Goal: Find specific page/section: Find specific page/section

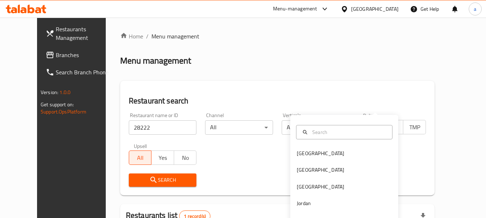
scroll to position [96, 0]
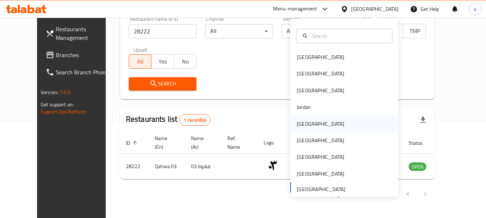
click at [307, 120] on div "Kuwait" at bounding box center [320, 124] width 59 height 17
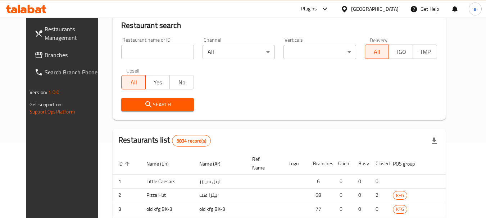
scroll to position [96, 0]
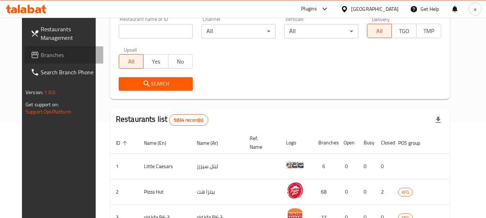
click at [41, 51] on span "Branches" at bounding box center [69, 55] width 57 height 9
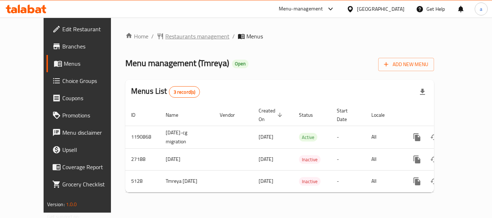
click at [165, 39] on span "Restaurants management" at bounding box center [197, 36] width 64 height 9
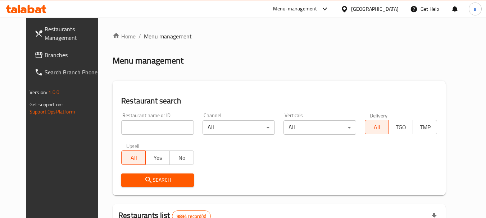
click at [144, 126] on input "search" at bounding box center [157, 128] width 72 height 14
paste input "3373"
type input "3373"
click at [145, 180] on icon "submit" at bounding box center [148, 180] width 6 height 6
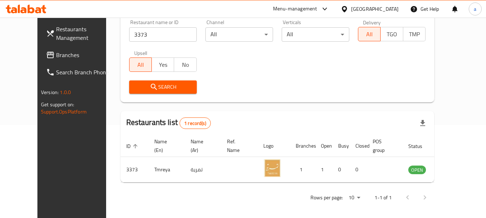
scroll to position [96, 0]
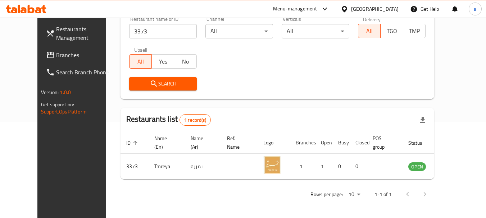
click at [347, 7] on icon at bounding box center [344, 9] width 5 height 6
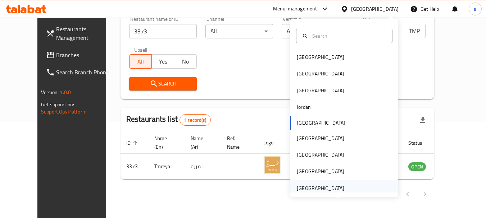
click at [308, 187] on div "[GEOGRAPHIC_DATA]" at bounding box center [320, 189] width 47 height 8
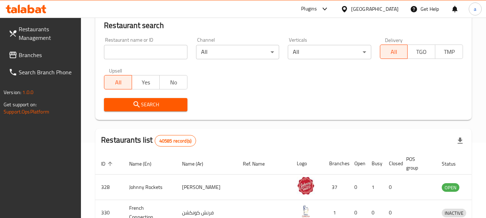
scroll to position [96, 0]
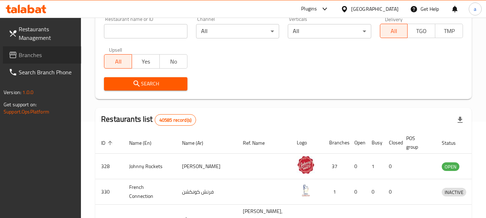
click at [39, 58] on span "Branches" at bounding box center [47, 55] width 57 height 9
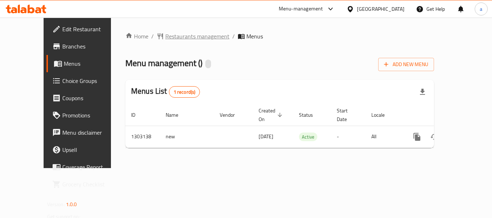
click at [171, 37] on span "Restaurants management" at bounding box center [197, 36] width 64 height 9
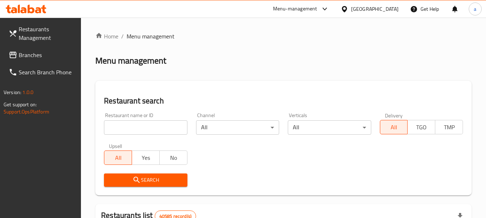
click at [161, 126] on input "search" at bounding box center [145, 128] width 83 height 14
paste input "702705"
type input "702705"
click at [144, 179] on span "Search" at bounding box center [146, 180] width 72 height 9
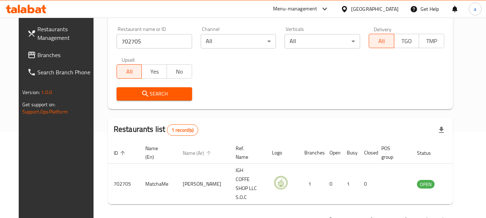
scroll to position [96, 0]
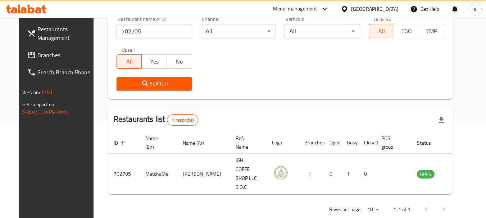
click at [358, 6] on div "[GEOGRAPHIC_DATA]" at bounding box center [374, 9] width 47 height 8
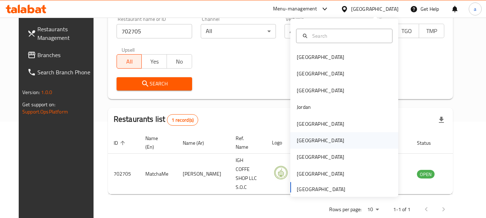
click at [298, 139] on div "[GEOGRAPHIC_DATA]" at bounding box center [320, 141] width 47 height 8
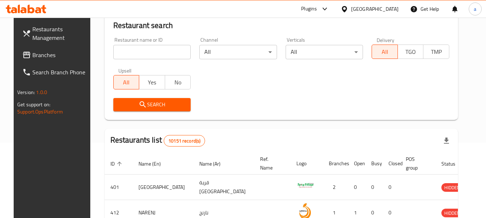
scroll to position [96, 0]
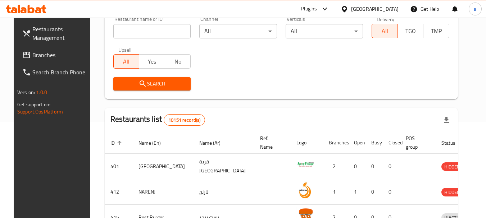
drag, startPoint x: 137, startPoint y: 28, endPoint x: 141, endPoint y: 36, distance: 9.5
click at [137, 28] on input "search" at bounding box center [152, 31] width 78 height 14
paste input "770239"
type input "770239"
click at [43, 49] on link "Branches" at bounding box center [56, 54] width 78 height 17
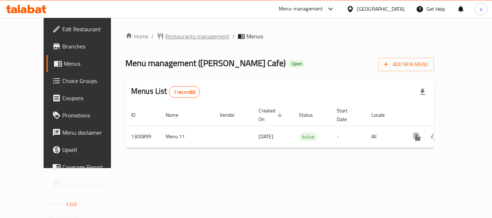
click at [165, 36] on span "Restaurants management" at bounding box center [197, 36] width 64 height 9
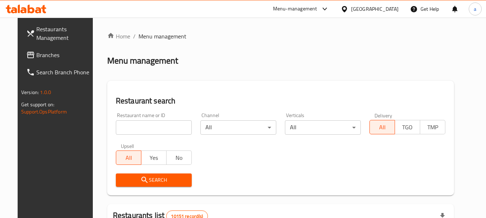
click at [138, 129] on input "search" at bounding box center [154, 128] width 76 height 14
paste input "701556"
type input "701556"
click at [162, 179] on span "Search" at bounding box center [154, 180] width 64 height 9
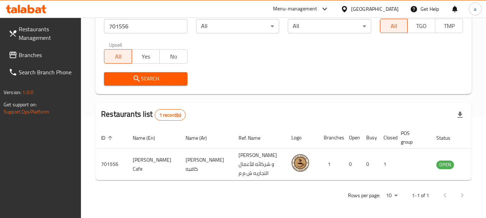
scroll to position [103, 0]
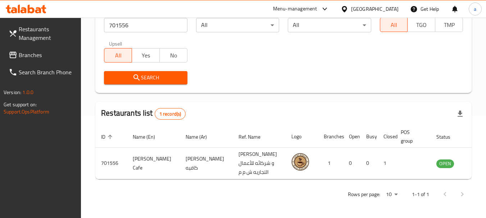
click at [390, 8] on div "[GEOGRAPHIC_DATA]" at bounding box center [374, 9] width 47 height 8
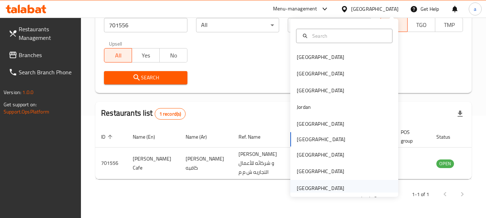
click at [324, 185] on div "[GEOGRAPHIC_DATA]" at bounding box center [320, 189] width 47 height 8
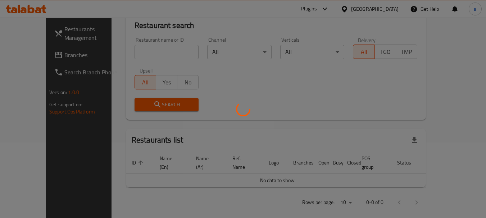
scroll to position [103, 0]
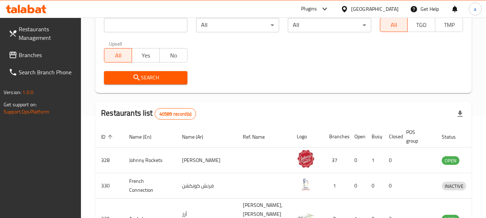
click at [44, 59] on span "Branches" at bounding box center [47, 55] width 57 height 9
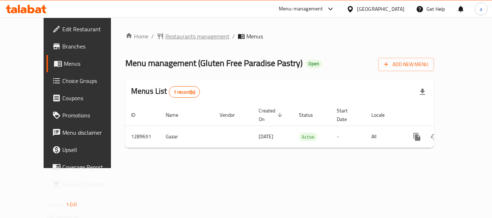
click at [174, 40] on span "Restaurants management" at bounding box center [197, 36] width 64 height 9
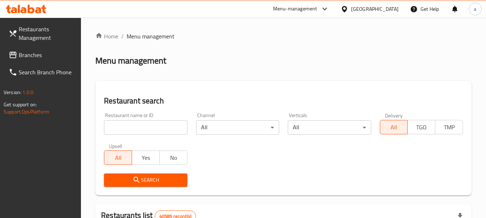
click at [142, 126] on input "search" at bounding box center [145, 128] width 83 height 14
paste input "697765"
type input "697765"
click at [143, 184] on span "Search" at bounding box center [146, 180] width 72 height 9
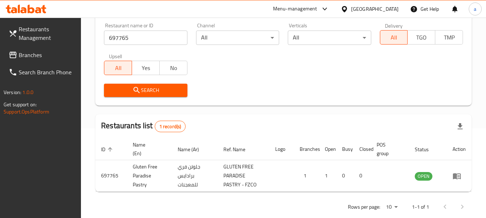
scroll to position [103, 0]
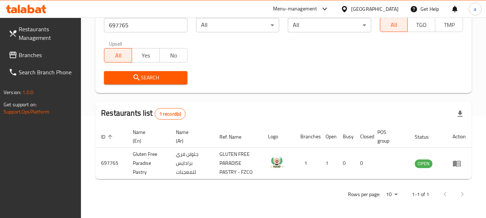
click at [21, 51] on span "Branches" at bounding box center [47, 55] width 57 height 9
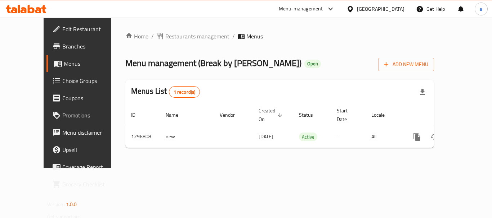
click at [170, 33] on span "Restaurants management" at bounding box center [197, 36] width 64 height 9
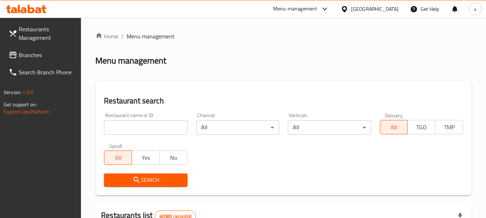
click at [148, 127] on input "search" at bounding box center [145, 128] width 83 height 14
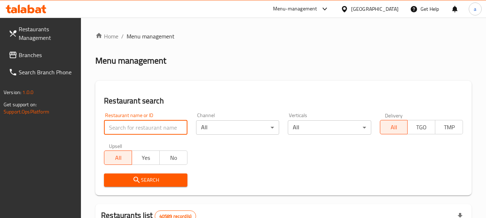
paste input "700208"
type input "700208"
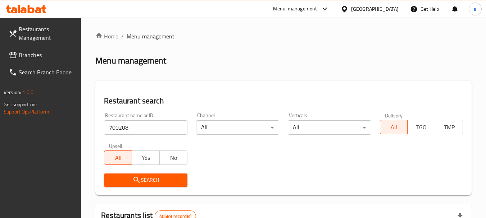
click at [142, 177] on span "Search" at bounding box center [146, 180] width 72 height 9
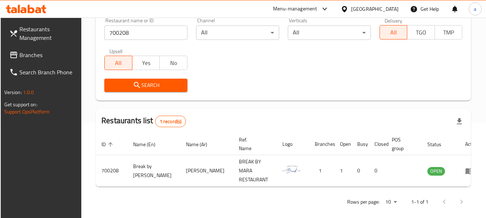
scroll to position [96, 0]
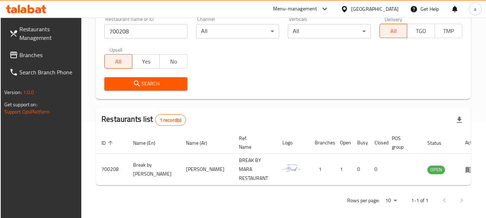
click at [22, 51] on span "Branches" at bounding box center [47, 55] width 57 height 9
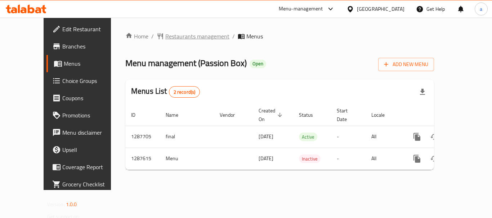
click at [177, 34] on span "Restaurants management" at bounding box center [197, 36] width 64 height 9
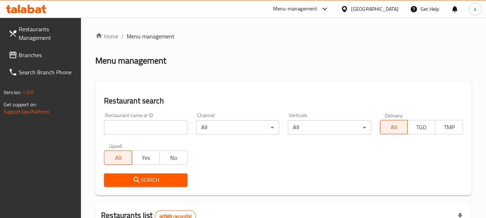
click at [155, 127] on input "search" at bounding box center [145, 128] width 83 height 14
paste input "696809"
type input "696809"
click at [158, 181] on span "Search" at bounding box center [146, 180] width 72 height 9
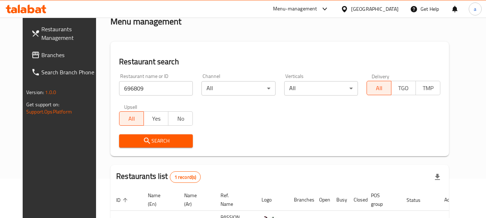
scroll to position [96, 0]
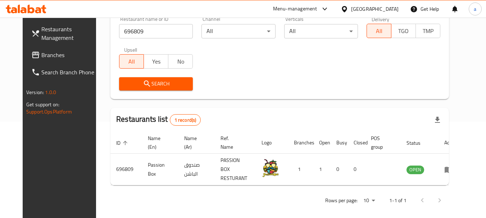
click at [359, 13] on div "[GEOGRAPHIC_DATA]" at bounding box center [374, 9] width 47 height 8
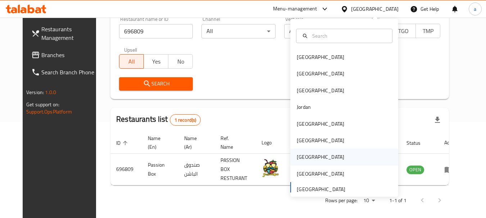
click at [309, 160] on div "[GEOGRAPHIC_DATA]" at bounding box center [320, 157] width 59 height 17
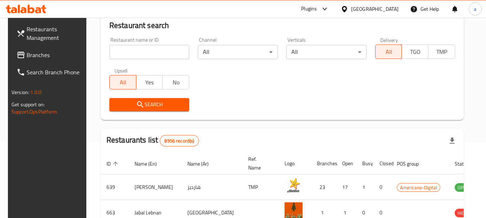
scroll to position [96, 0]
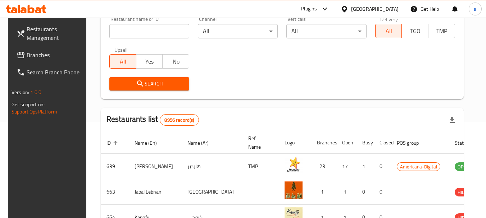
click at [36, 56] on span "Branches" at bounding box center [55, 55] width 57 height 9
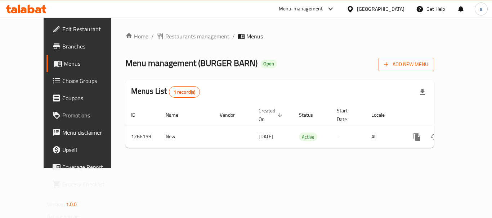
click at [173, 34] on span "Restaurants management" at bounding box center [197, 36] width 64 height 9
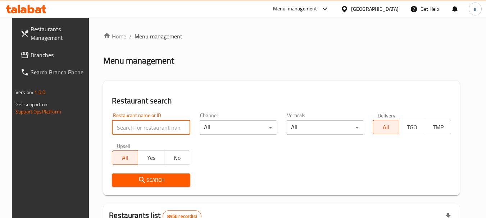
click at [169, 125] on input "search" at bounding box center [151, 128] width 78 height 14
paste input "687147"
type input "687147"
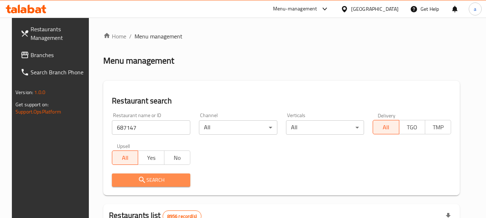
click at [172, 182] on span "Search" at bounding box center [151, 180] width 67 height 9
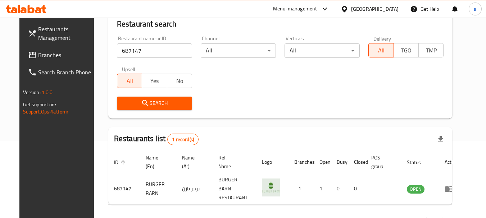
scroll to position [94, 0]
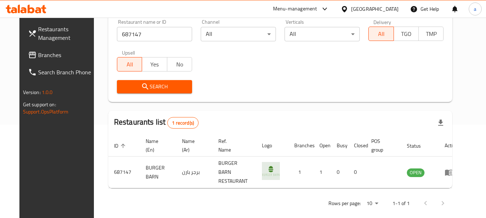
click at [389, 8] on div "[GEOGRAPHIC_DATA]" at bounding box center [374, 9] width 47 height 8
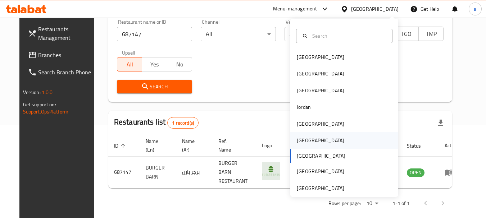
click at [316, 140] on div "[GEOGRAPHIC_DATA]" at bounding box center [344, 140] width 108 height 17
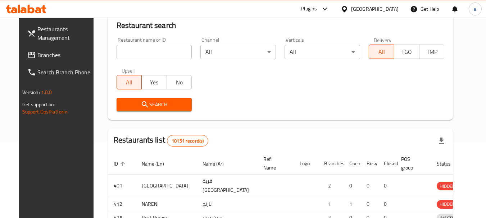
scroll to position [94, 0]
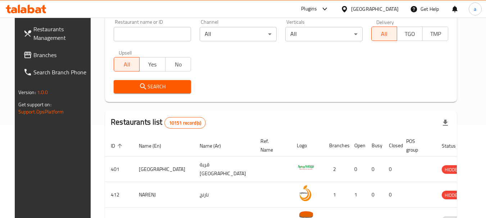
click at [53, 52] on span "Branches" at bounding box center [61, 55] width 57 height 9
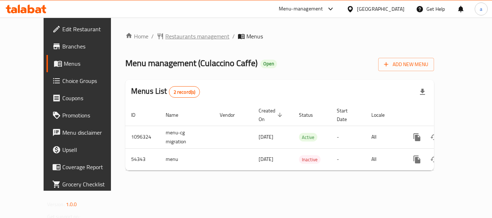
click at [165, 37] on span "Restaurants management" at bounding box center [197, 36] width 64 height 9
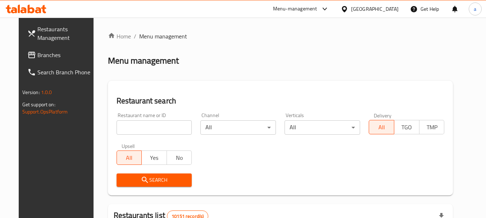
click at [140, 127] on input "search" at bounding box center [155, 128] width 76 height 14
paste input "26782"
type input "26782"
click at [131, 184] on span "Search" at bounding box center [154, 180] width 64 height 9
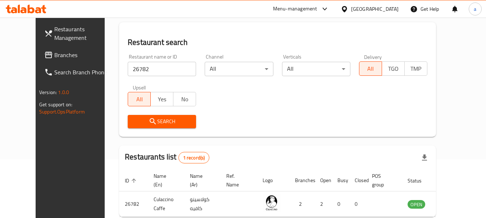
scroll to position [96, 0]
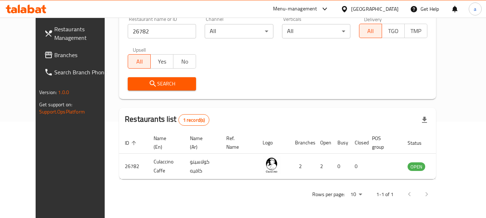
click at [389, 8] on div "[GEOGRAPHIC_DATA]" at bounding box center [374, 9] width 47 height 8
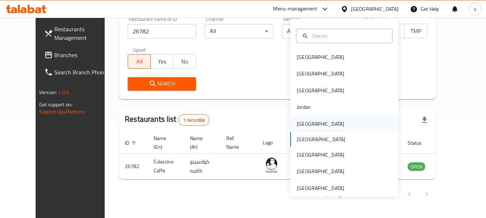
click at [313, 130] on div "[GEOGRAPHIC_DATA]" at bounding box center [344, 124] width 108 height 17
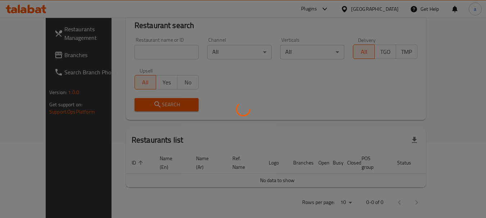
scroll to position [96, 0]
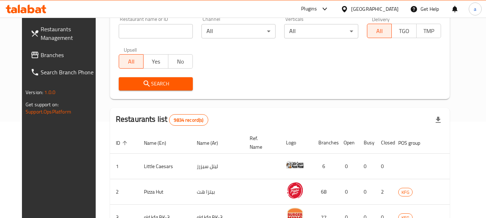
click at [54, 49] on link "Branches" at bounding box center [64, 54] width 78 height 17
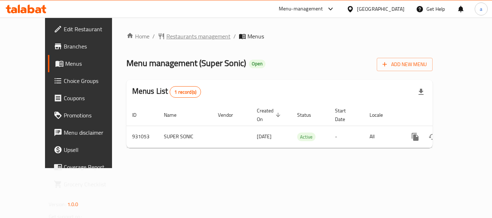
click at [173, 36] on span "Restaurants management" at bounding box center [198, 36] width 64 height 9
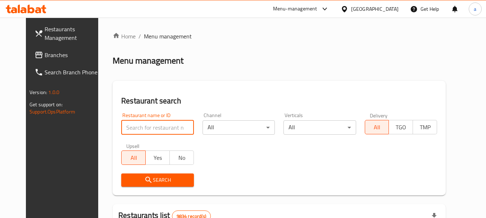
click at [155, 130] on input "search" at bounding box center [157, 128] width 72 height 14
paste input "658879"
type input "658879"
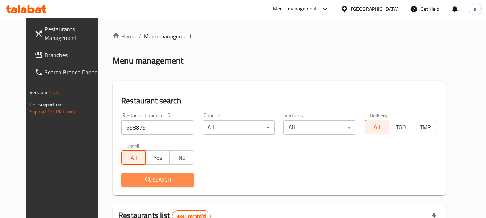
click at [150, 177] on span "Search" at bounding box center [157, 180] width 61 height 9
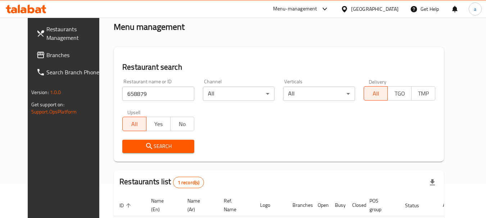
scroll to position [96, 0]
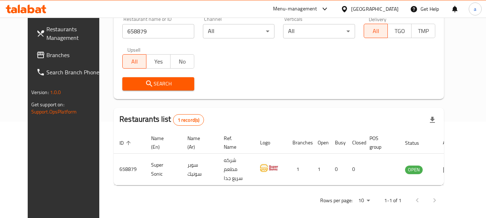
click at [389, 7] on div "Kuwait" at bounding box center [374, 9] width 47 height 8
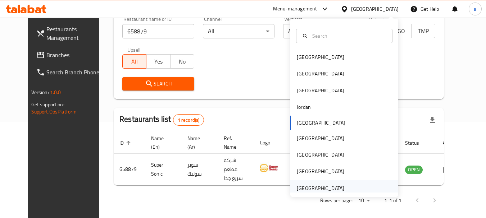
click at [304, 186] on div "[GEOGRAPHIC_DATA]" at bounding box center [320, 189] width 47 height 8
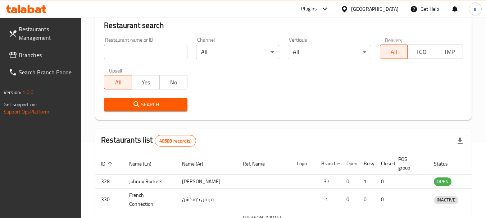
scroll to position [96, 0]
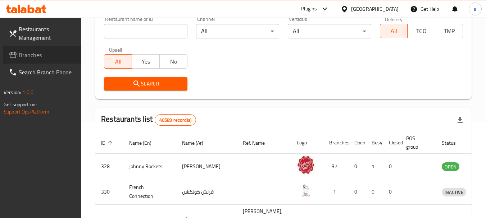
click at [37, 58] on span "Branches" at bounding box center [47, 55] width 57 height 9
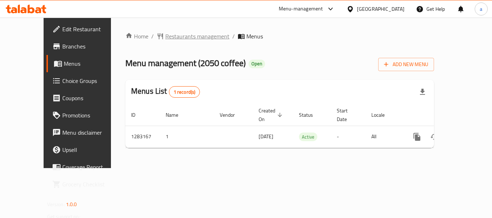
click at [183, 38] on span "Restaurants management" at bounding box center [197, 36] width 64 height 9
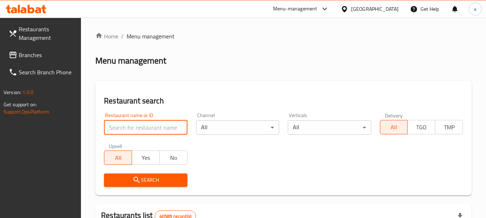
click at [134, 127] on input "search" at bounding box center [145, 128] width 83 height 14
paste input "695141"
type input "695141"
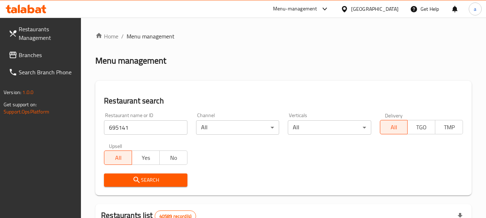
click at [149, 184] on span "Search" at bounding box center [146, 180] width 72 height 9
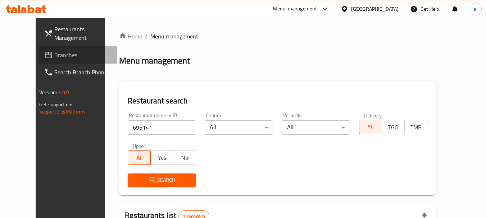
click at [54, 53] on span "Branches" at bounding box center [82, 55] width 57 height 9
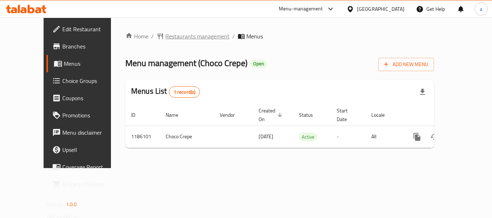
click at [171, 40] on span "Restaurants management" at bounding box center [197, 36] width 64 height 9
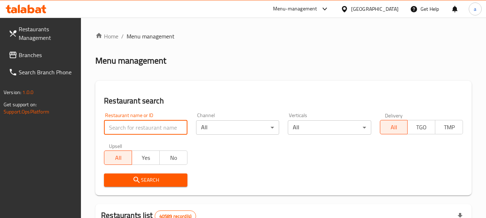
click at [153, 128] on input "search" at bounding box center [145, 128] width 83 height 14
paste input "666560"
type input "666560"
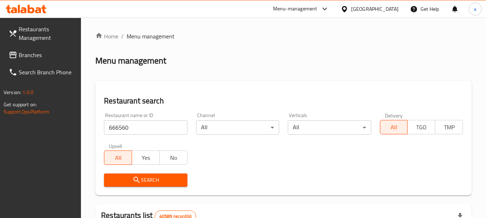
click at [176, 183] on span "Search" at bounding box center [146, 180] width 72 height 9
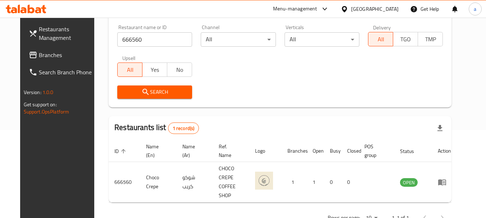
scroll to position [96, 0]
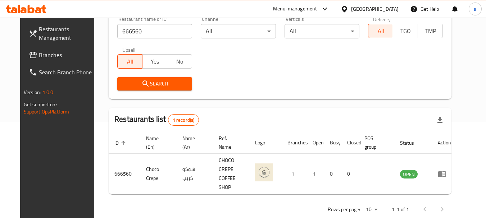
click at [39, 58] on span "Branches" at bounding box center [67, 55] width 57 height 9
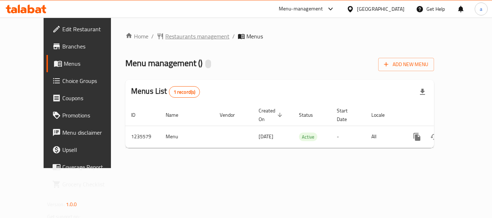
click at [175, 35] on span "Restaurants management" at bounding box center [197, 36] width 64 height 9
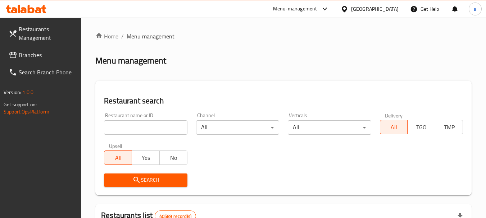
drag, startPoint x: 141, startPoint y: 122, endPoint x: 163, endPoint y: 163, distance: 47.5
click at [141, 122] on input "search" at bounding box center [145, 128] width 83 height 14
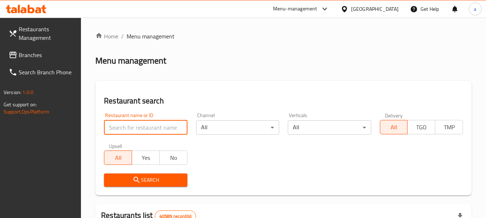
paste input "678776"
type input "678776"
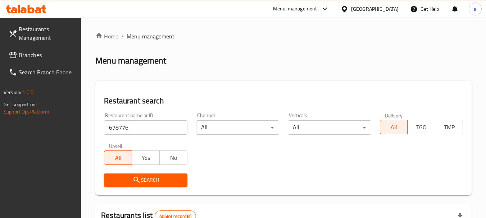
click at [163, 180] on span "Search" at bounding box center [146, 180] width 72 height 9
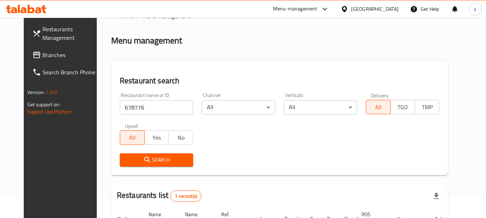
scroll to position [94, 0]
